Goal: Navigation & Orientation: Find specific page/section

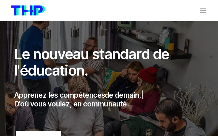
click at [202, 4] on nav "Nos parcours Tous nos parcours index Découvrez votre futur arbre de compétences…" at bounding box center [109, 10] width 218 height 21
click at [203, 11] on span "Toggle navigation" at bounding box center [204, 11] width 8 height 8
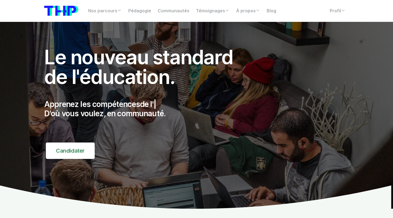
click at [218, 5] on div "Nos parcours Tous nos parcours index Découvrez votre futur arbre de compétences…" at bounding box center [196, 10] width 311 height 13
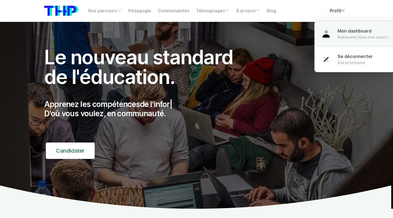
click at [218, 35] on link "Mon dashboard Retrouvez tous nos cours !" at bounding box center [355, 34] width 81 height 26
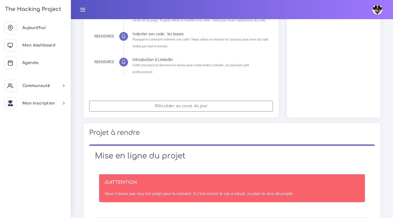
scroll to position [364, 0]
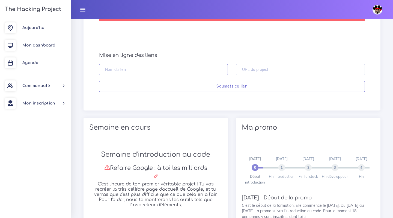
click at [175, 64] on input "text" at bounding box center [163, 69] width 129 height 11
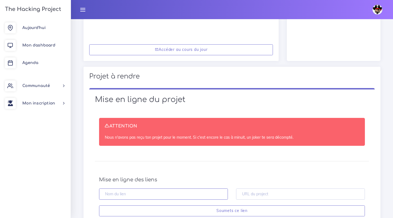
scroll to position [241, 0]
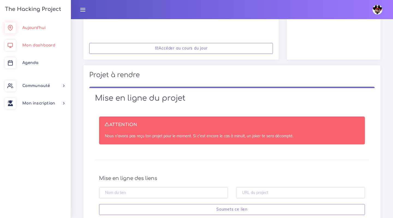
click at [34, 44] on span "Mon dashboard" at bounding box center [38, 45] width 33 height 4
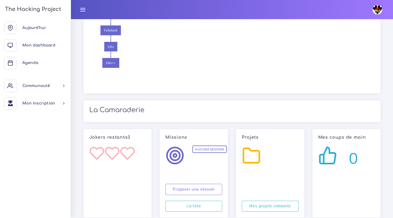
scroll to position [865, 0]
click at [38, 50] on link "Mon dashboard" at bounding box center [35, 45] width 71 height 17
click at [44, 43] on span "Mon dashboard" at bounding box center [38, 45] width 33 height 4
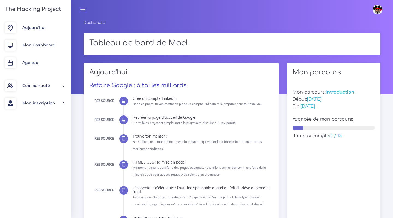
click at [140, 86] on link "Refaire Google : à toi les milliards" at bounding box center [137, 85] width 97 height 7
